Goal: Task Accomplishment & Management: Manage account settings

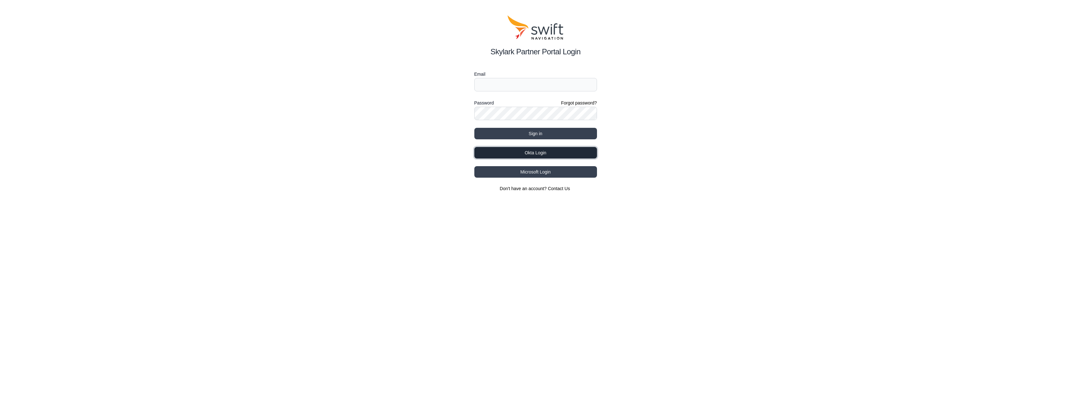
click at [548, 155] on button "Okta Login" at bounding box center [535, 152] width 123 height 11
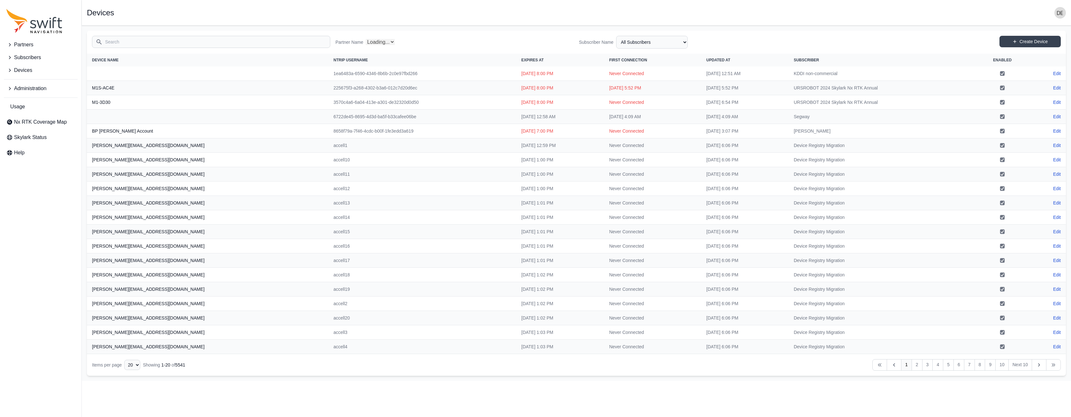
select select "Partner Name"
click at [43, 88] on span "Administration" at bounding box center [30, 89] width 32 height 8
drag, startPoint x: 33, startPoint y: 140, endPoint x: 38, endPoint y: 139, distance: 5.2
click at [33, 140] on link "Users" at bounding box center [41, 143] width 74 height 13
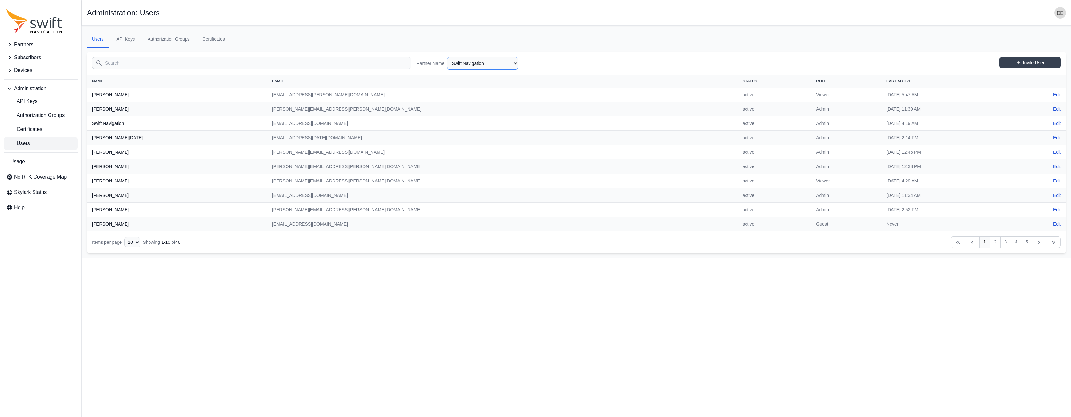
click at [462, 60] on select "AlpsAlpine Asensing Bad Elf Bench Mark Equipment & Supplies Inc. Benchmark Tool…" at bounding box center [483, 63] width 72 height 13
click at [447, 57] on select "AlpsAlpine Asensing Bad Elf Bench Mark Equipment & Supplies Inc. Benchmark Tool…" at bounding box center [483, 63] width 72 height 13
select select "f2b3e977-ce85-4253-ad65-aac22c1e4e84"
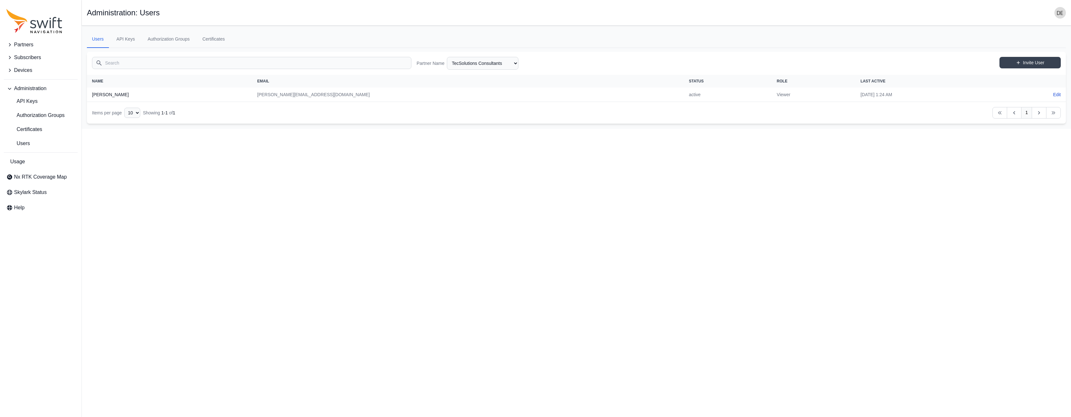
click at [27, 42] on span "Partners" at bounding box center [23, 45] width 19 height 8
click at [34, 71] on span "View Partners" at bounding box center [27, 72] width 42 height 8
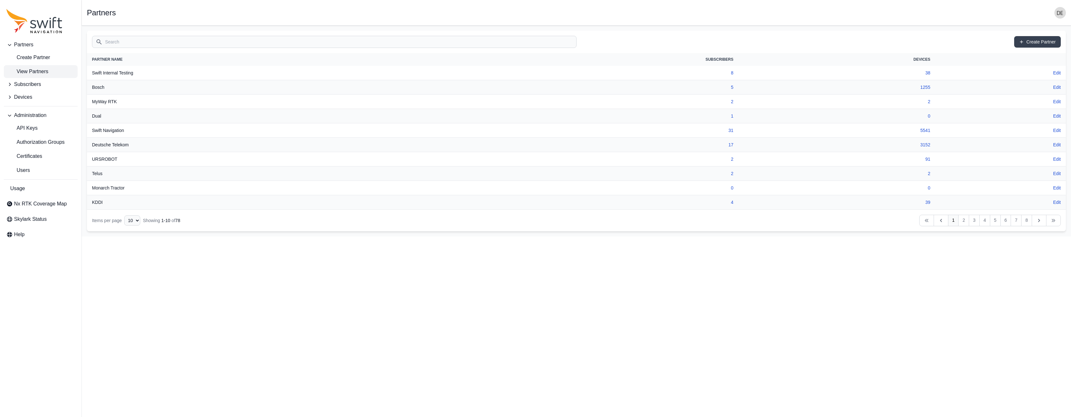
click at [152, 45] on input "Search" at bounding box center [334, 42] width 484 height 12
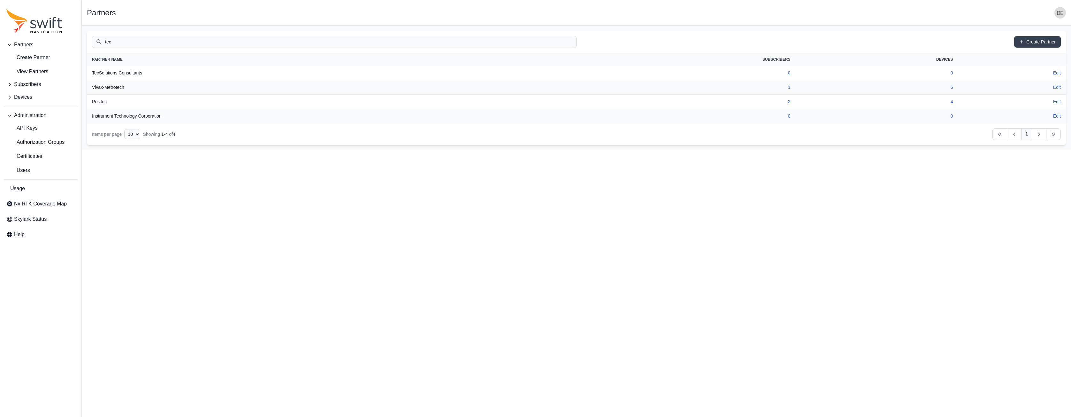
type input "tec"
click at [789, 72] on link "0" at bounding box center [789, 72] width 3 height 5
select select "f2b3e977-ce85-4253-ad65-aac22c1e4e84"
click at [38, 97] on button "Devices" at bounding box center [41, 97] width 74 height 13
click at [31, 135] on span "View Devices" at bounding box center [26, 138] width 41 height 8
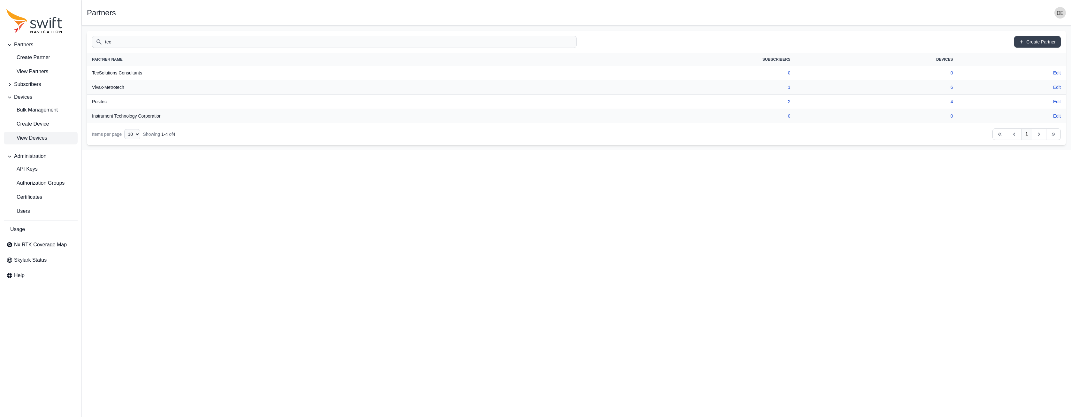
select select
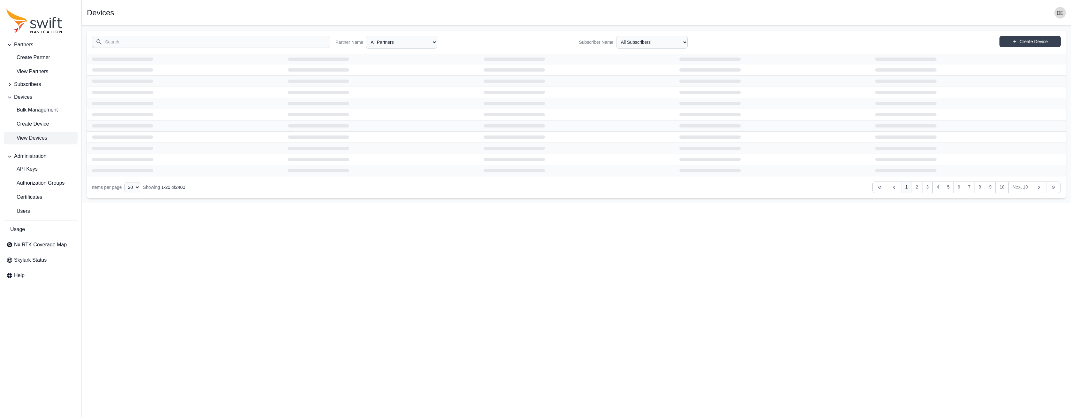
click at [147, 45] on input "Search" at bounding box center [211, 42] width 238 height 12
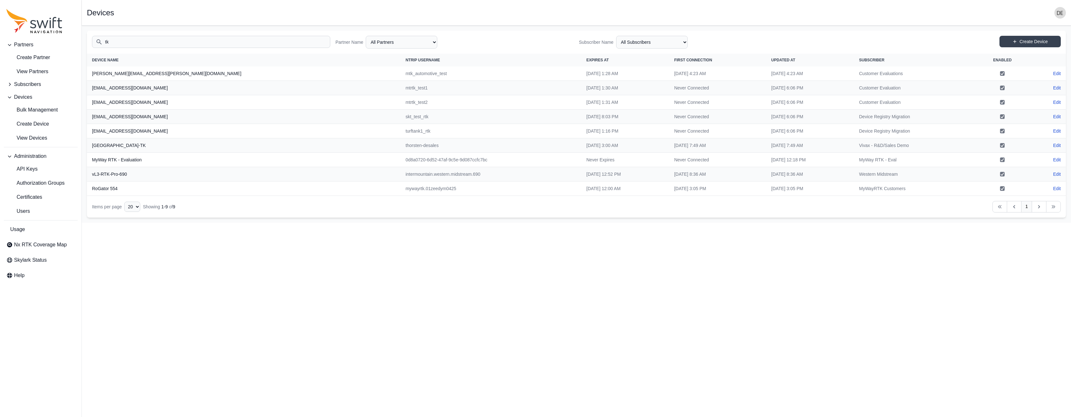
type input "t"
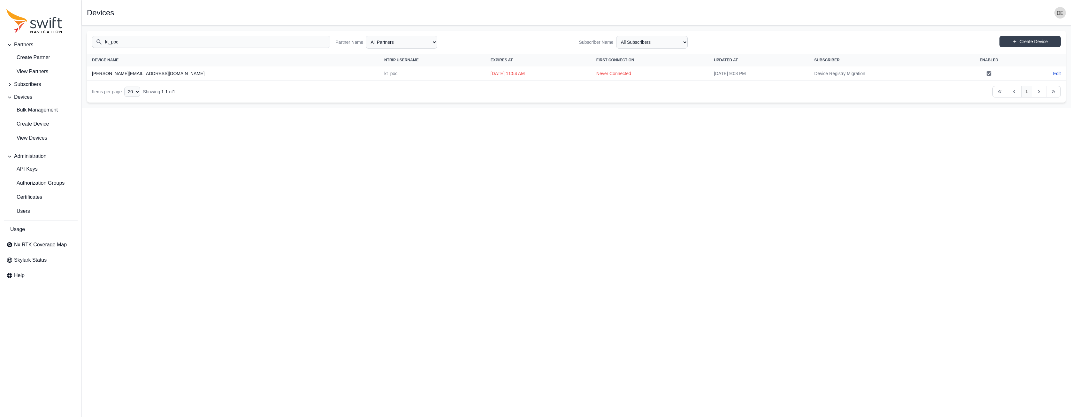
type input "kt_poc"
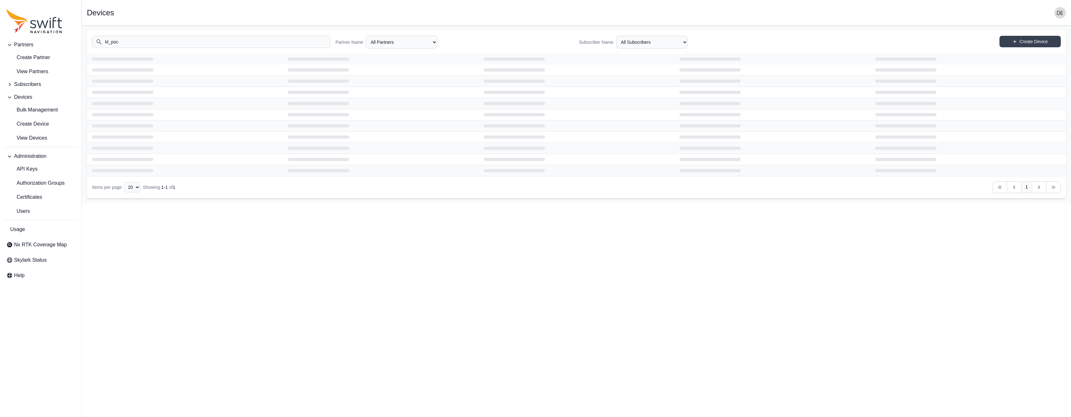
click at [190, 43] on input "kt_poc" at bounding box center [211, 42] width 238 height 12
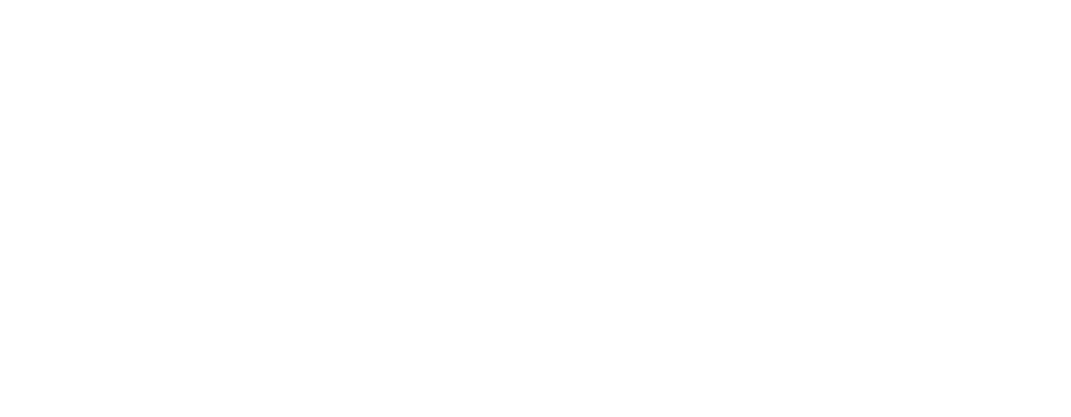
select select
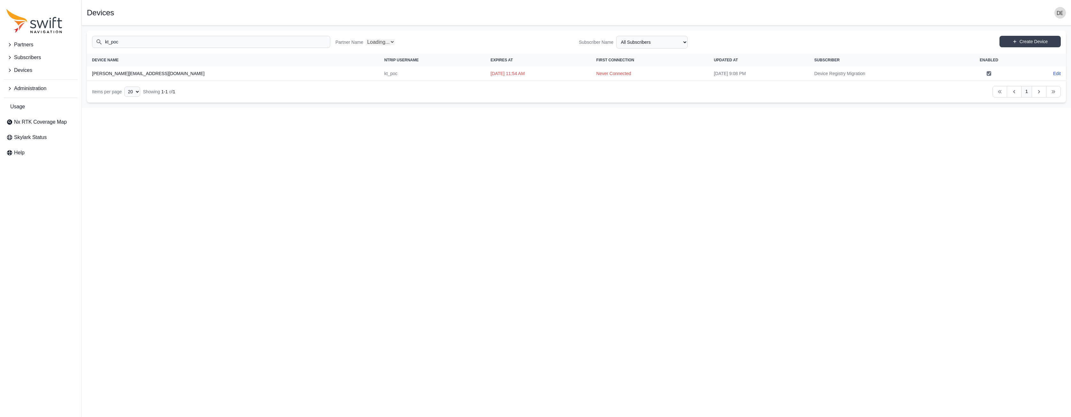
select select "Partner Name"
click at [24, 56] on span "Subscribers" at bounding box center [27, 58] width 27 height 8
click at [30, 43] on span "Partners" at bounding box center [23, 45] width 19 height 8
click at [41, 73] on span "View Partners" at bounding box center [27, 72] width 42 height 8
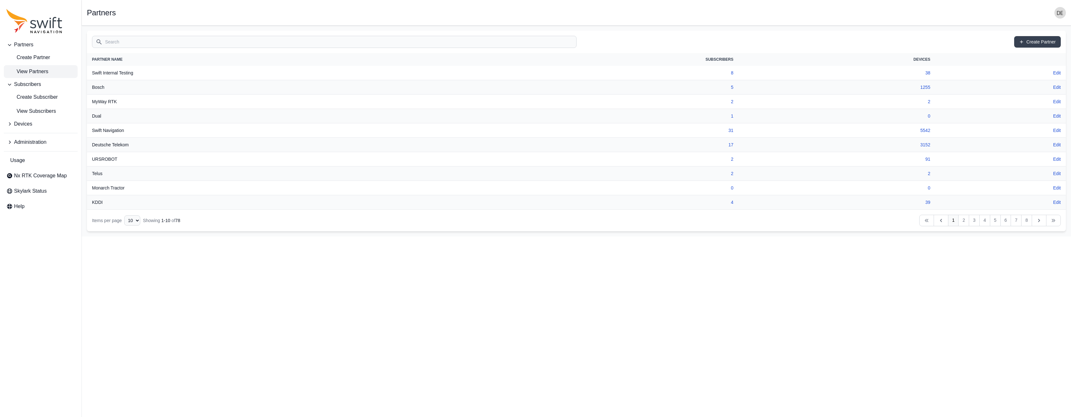
click at [178, 36] on input "Search" at bounding box center [334, 42] width 484 height 12
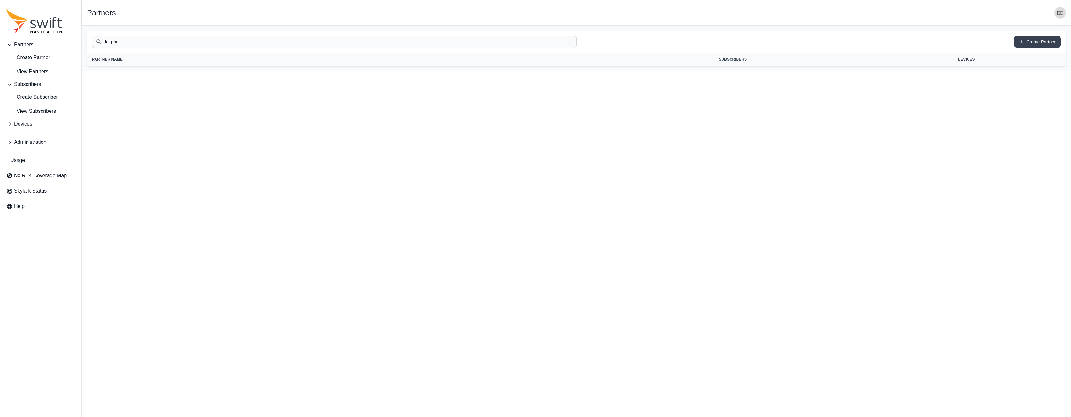
type input "kt_poc"
click at [31, 122] on span "Devices" at bounding box center [23, 124] width 18 height 8
click at [37, 167] on span "View Devices" at bounding box center [26, 165] width 41 height 8
select select
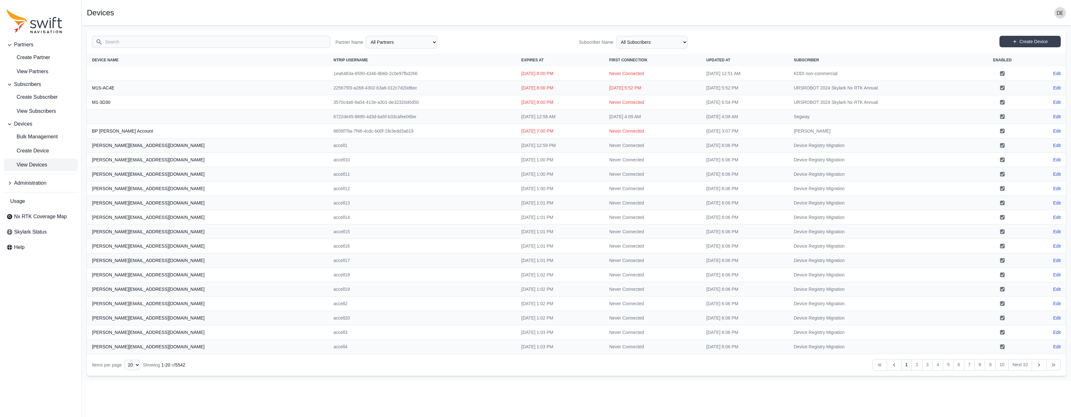
drag, startPoint x: 154, startPoint y: 42, endPoint x: 179, endPoint y: 41, distance: 25.2
click at [155, 42] on input "Search" at bounding box center [211, 42] width 238 height 12
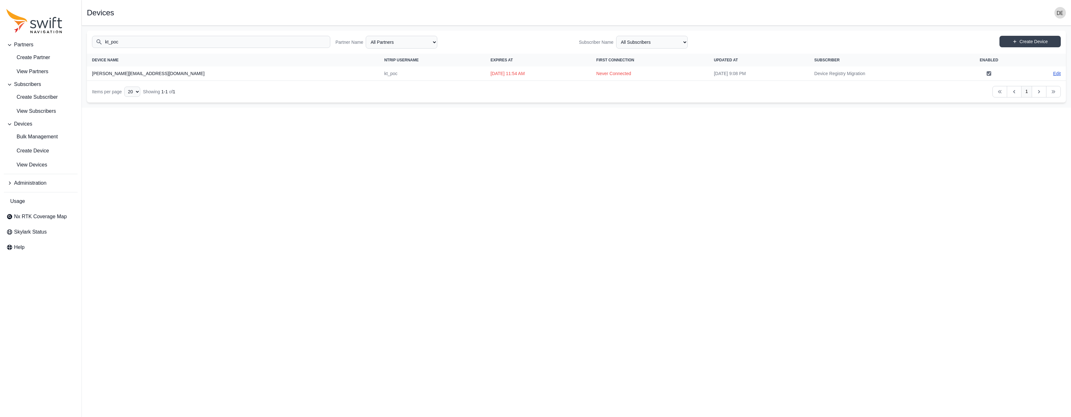
type input "kt_poc"
click at [1058, 74] on link "Edit" at bounding box center [1057, 73] width 8 height 6
select select "ab3272ce-40d0-4c94-a524-96a758ab755c"
select select "7e8434a2-c6ea-49f0-86b6-41d2490d7345"
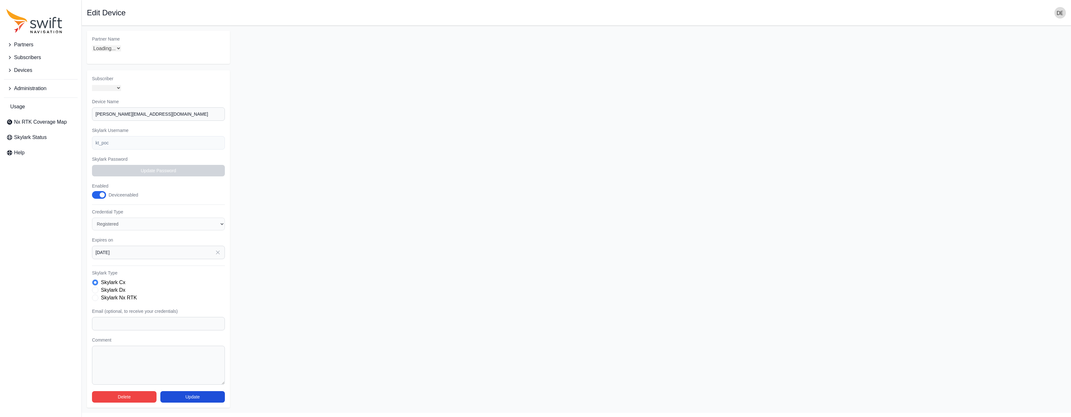
select select "7e8434a2-c6ea-49f0-86b6-41d2490d7345"
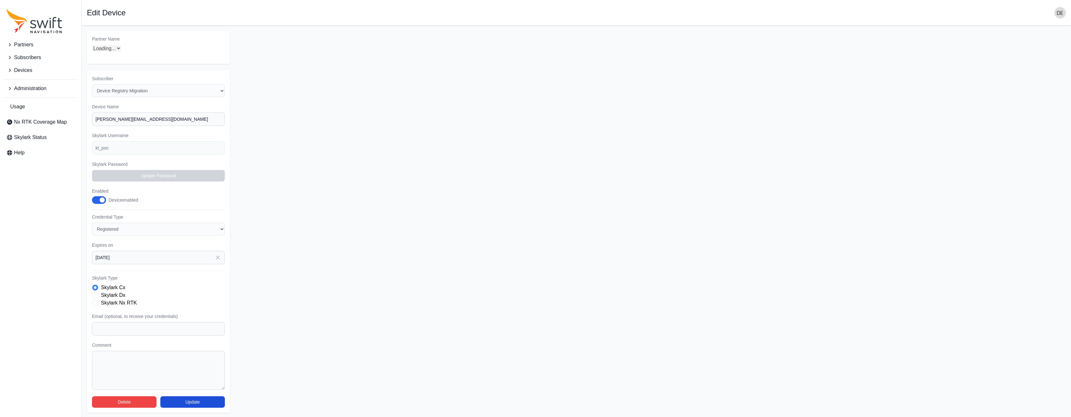
select select "ab3272ce-40d0-4c94-a524-96a758ab755c"
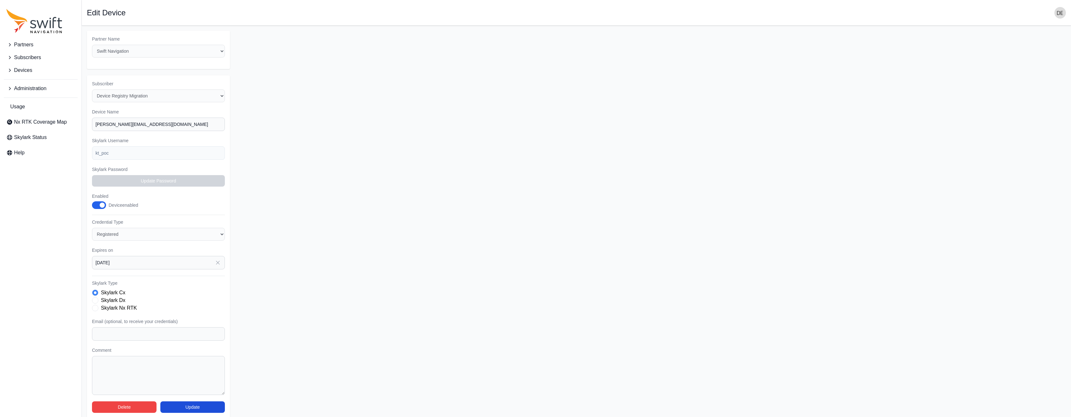
scroll to position [6, 0]
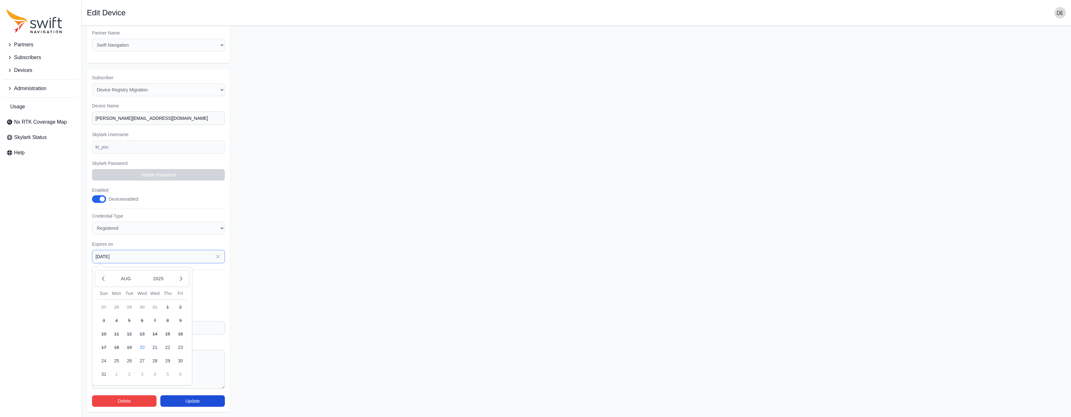
click at [155, 256] on input "2024-12-31" at bounding box center [158, 256] width 133 height 13
click at [179, 280] on icon "button" at bounding box center [181, 279] width 6 height 6
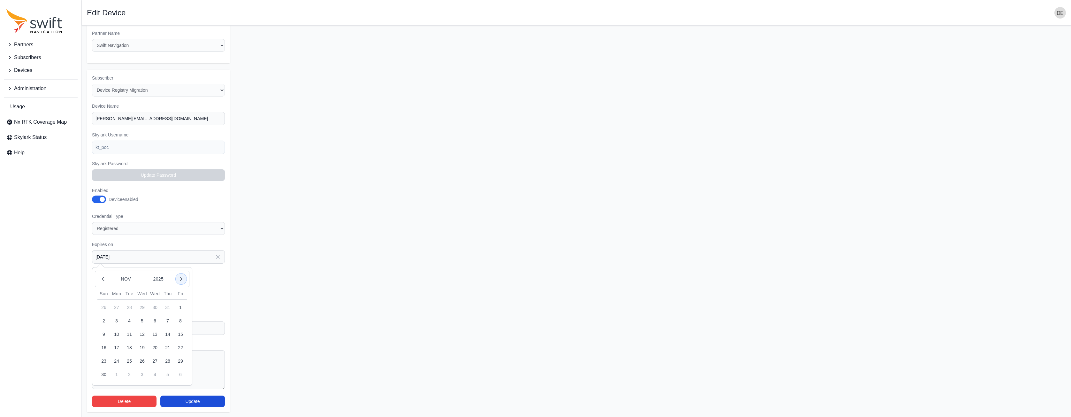
click at [179, 280] on icon "button" at bounding box center [181, 279] width 6 height 6
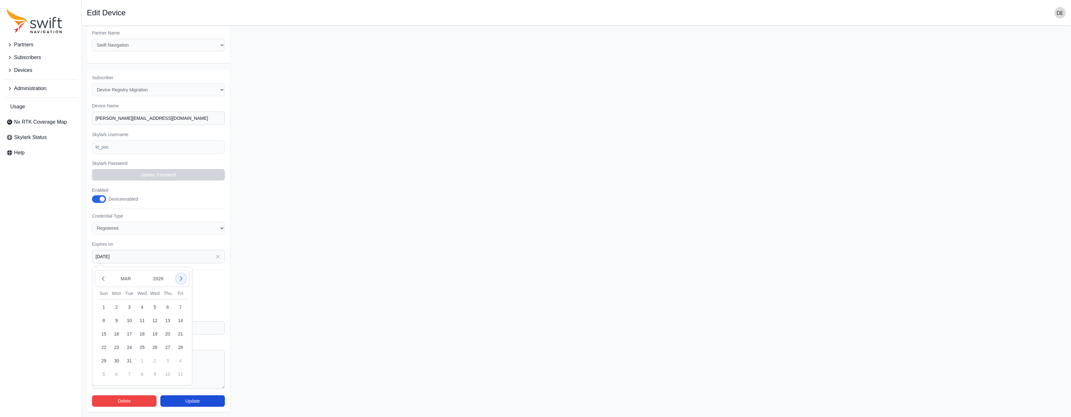
click at [179, 278] on icon "button" at bounding box center [181, 278] width 6 height 6
click at [180, 278] on icon "button" at bounding box center [181, 278] width 6 height 6
click at [143, 348] on button "20" at bounding box center [142, 347] width 13 height 13
type input "2026-05-20"
click at [187, 402] on button "Update" at bounding box center [192, 400] width 65 height 11
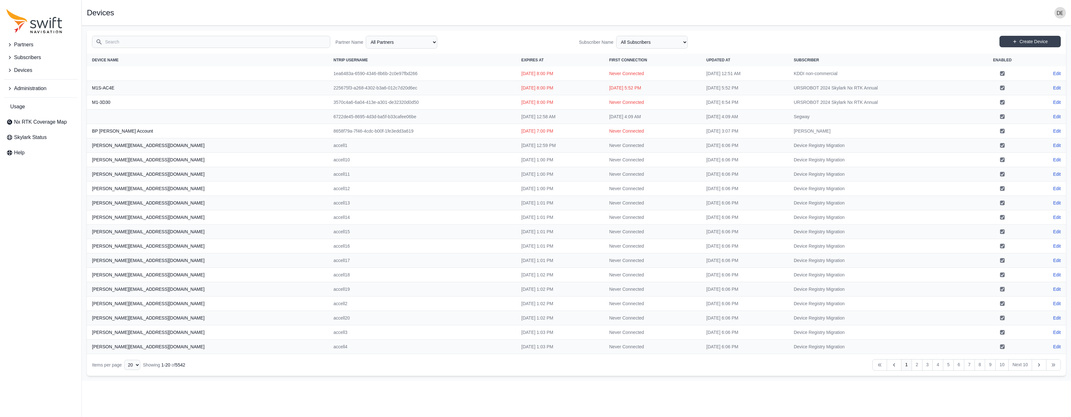
click at [149, 36] on input "Search" at bounding box center [211, 42] width 238 height 12
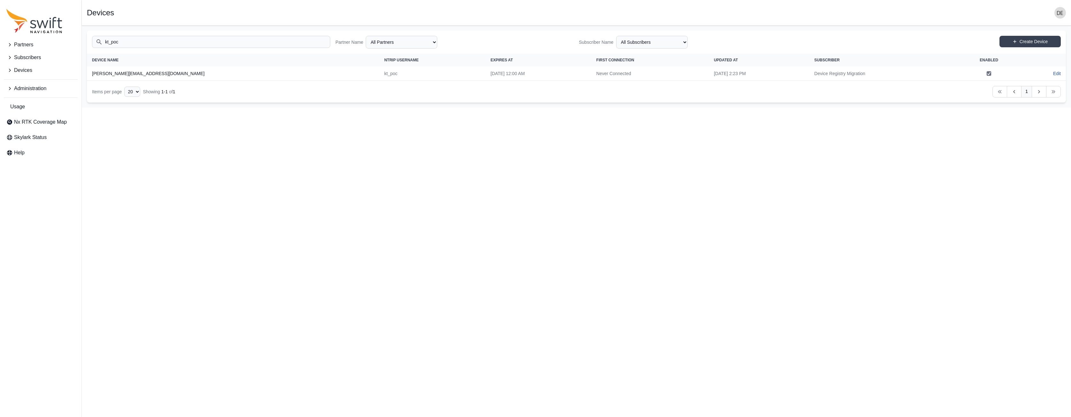
type input "kt_poc"
click at [231, 108] on html "Partners Subscribers Devices Administration Usage Nx RTK Coverage Map Skylark S…" at bounding box center [535, 54] width 1071 height 108
click at [1061, 72] on td "Edit" at bounding box center [1044, 73] width 43 height 14
click at [1058, 73] on link "Edit" at bounding box center [1057, 73] width 8 height 6
select select "ab3272ce-40d0-4c94-a524-96a758ab755c"
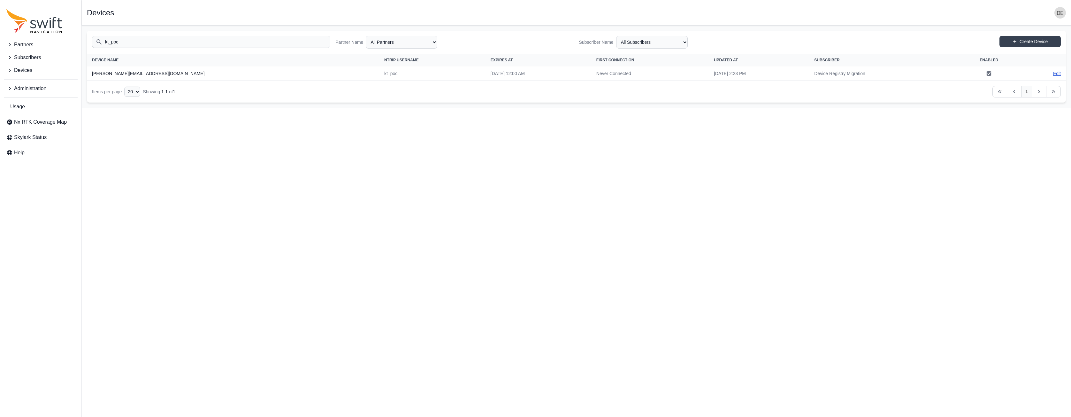
select select "7e8434a2-c6ea-49f0-86b6-41d2490d7345"
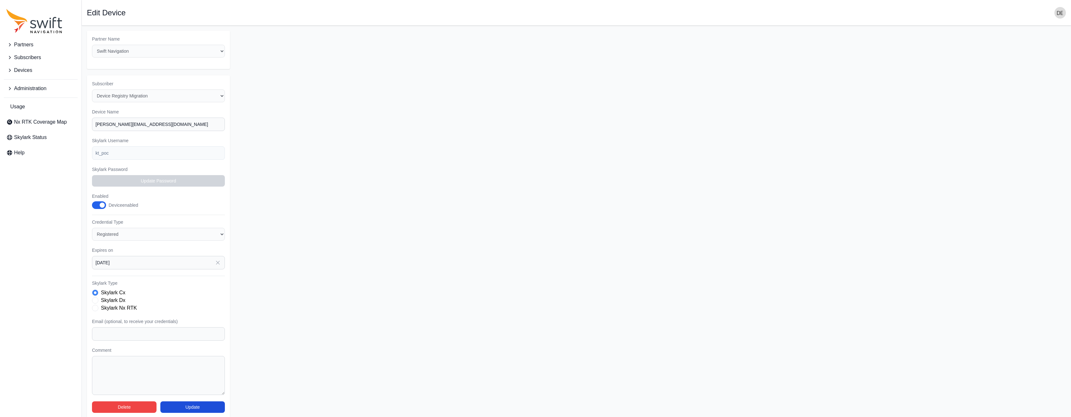
click at [101, 204] on span "button" at bounding box center [102, 204] width 5 height 5
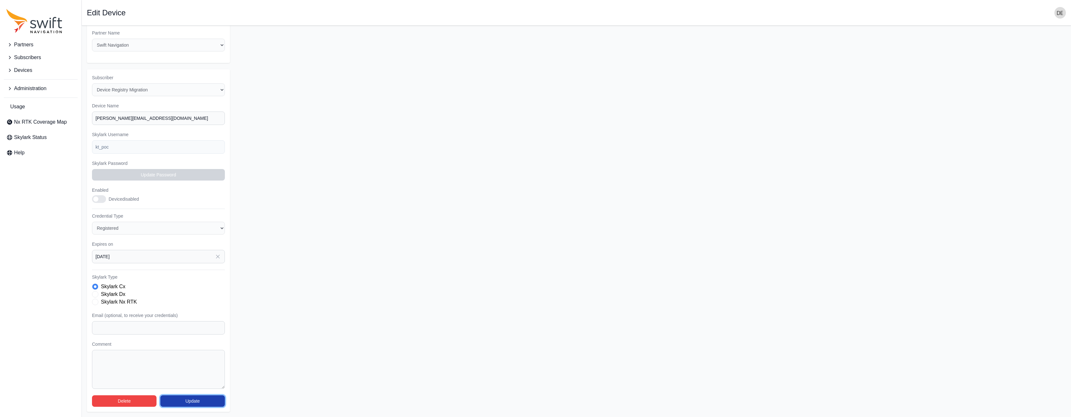
click at [197, 397] on button "Update" at bounding box center [192, 400] width 65 height 11
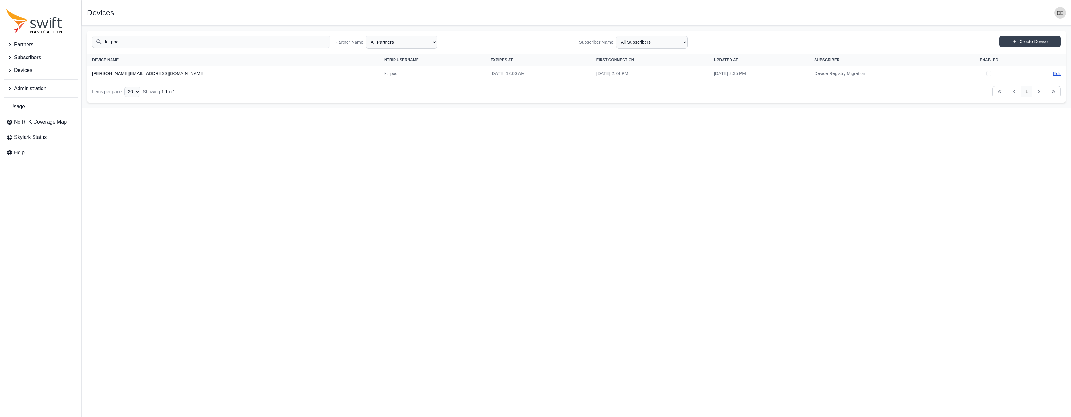
click at [1056, 73] on link "Edit" at bounding box center [1057, 73] width 8 height 6
select select "ab3272ce-40d0-4c94-a524-96a758ab755c"
select select "7e8434a2-c6ea-49f0-86b6-41d2490d7345"
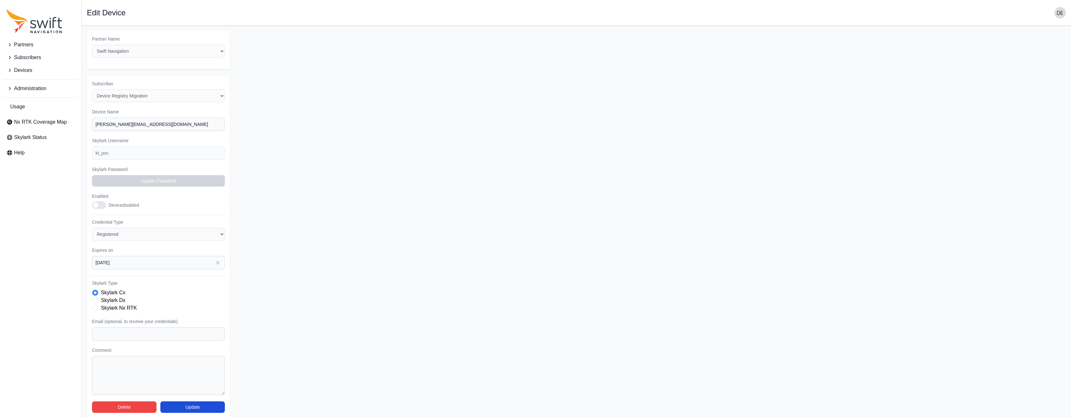
click at [100, 206] on button "Enabled" at bounding box center [99, 205] width 14 height 8
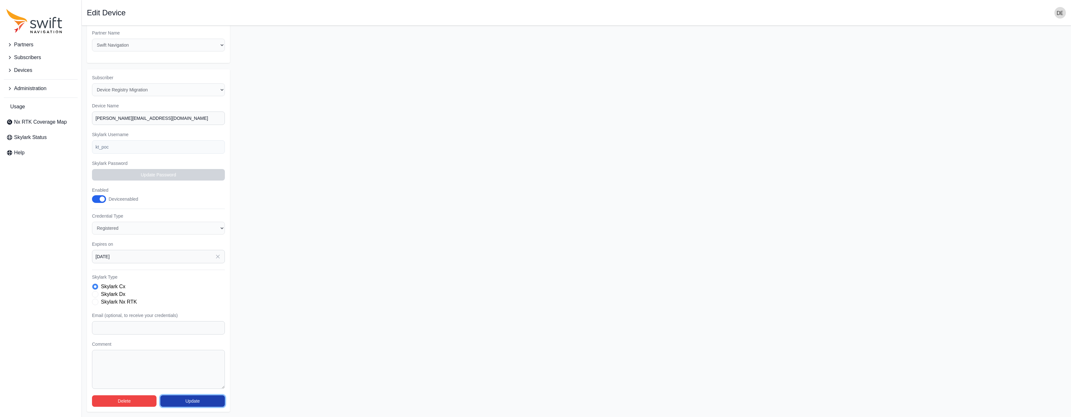
click at [196, 402] on button "Update" at bounding box center [192, 400] width 65 height 11
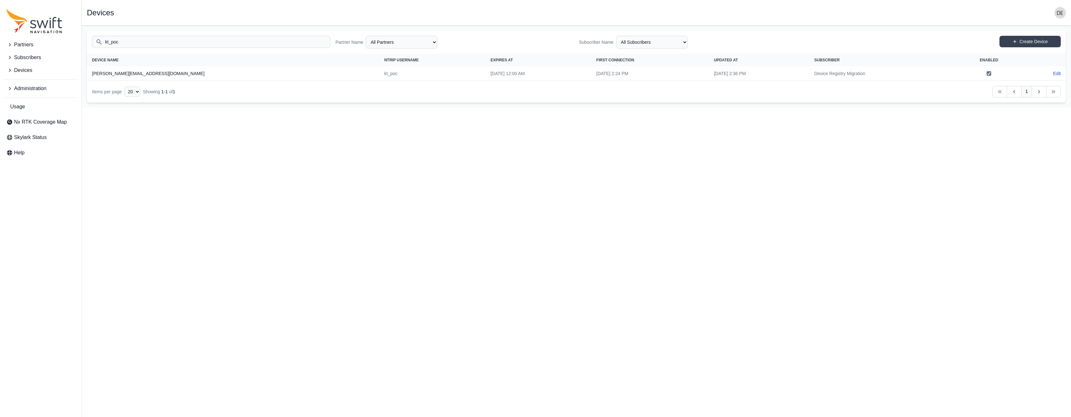
click at [524, 108] on html "Partners Subscribers Devices Administration Usage Nx RTK Coverage Map Skylark S…" at bounding box center [535, 54] width 1071 height 108
select select "Partner Name"
drag, startPoint x: 511, startPoint y: 74, endPoint x: 579, endPoint y: 75, distance: 67.7
click at [591, 75] on td "[DATE] 2:24 PM" at bounding box center [650, 73] width 118 height 14
click at [303, 100] on nav "Items per page 10 15 20 25 50 Showing 1 - 1 of 1 Previous Previous 1 Next Next" at bounding box center [576, 92] width 979 height 22
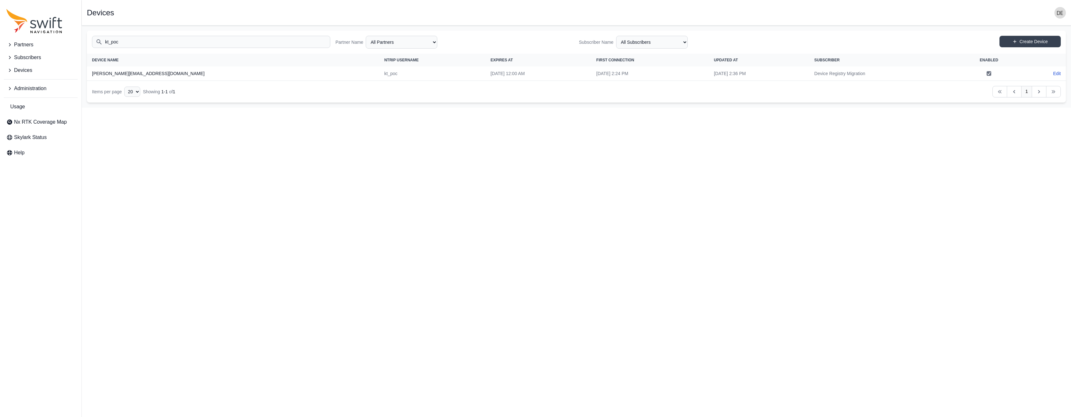
click at [441, 108] on html "Partners Subscribers Devices Administration Usage Nx RTK Coverage Map Skylark S…" at bounding box center [535, 54] width 1071 height 108
